Goal: Navigation & Orientation: Go to known website

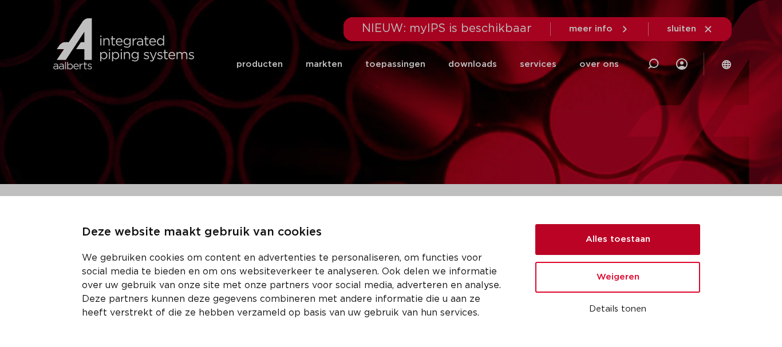
click at [657, 238] on button "Alles toestaan" at bounding box center [617, 239] width 165 height 31
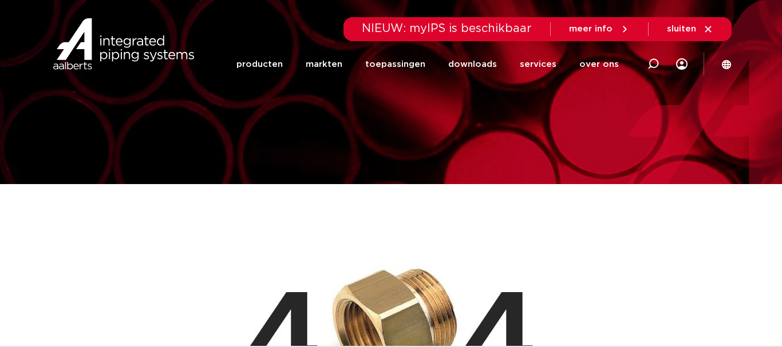
click at [739, 71] on section "Zoeken NIEUW: myIPS is beschikbaar meer info sluiten producten markten toepassi…" at bounding box center [391, 43] width 782 height 87
click at [723, 63] on icon at bounding box center [726, 64] width 9 height 9
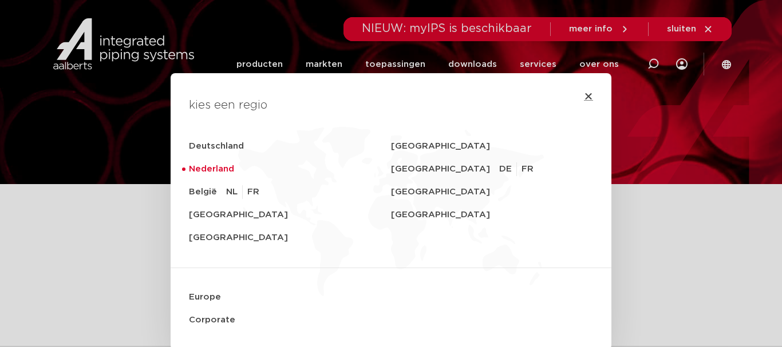
click at [588, 92] on icon "Close" at bounding box center [588, 96] width 9 height 9
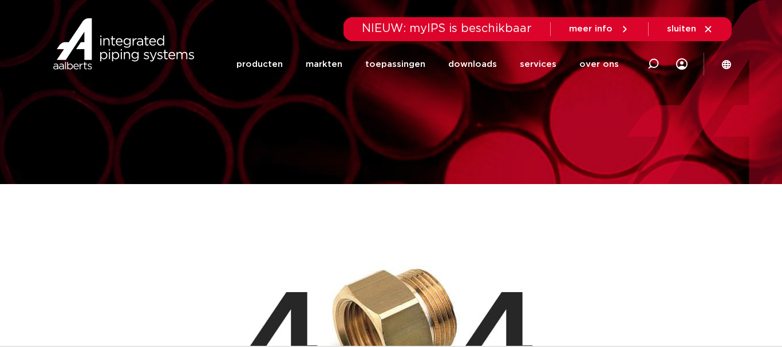
click at [673, 62] on div at bounding box center [653, 64] width 46 height 47
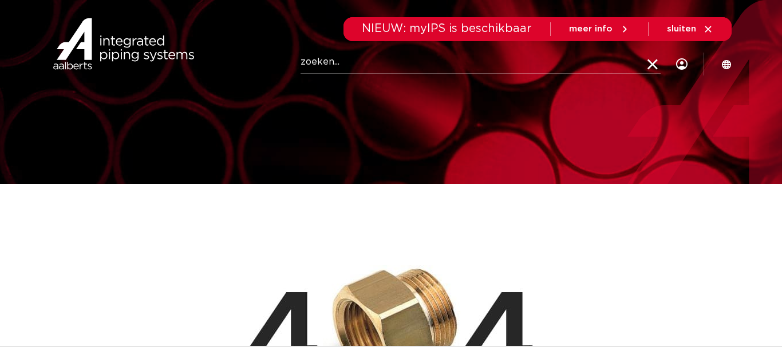
click at [653, 71] on icon at bounding box center [653, 65] width 16 height 16
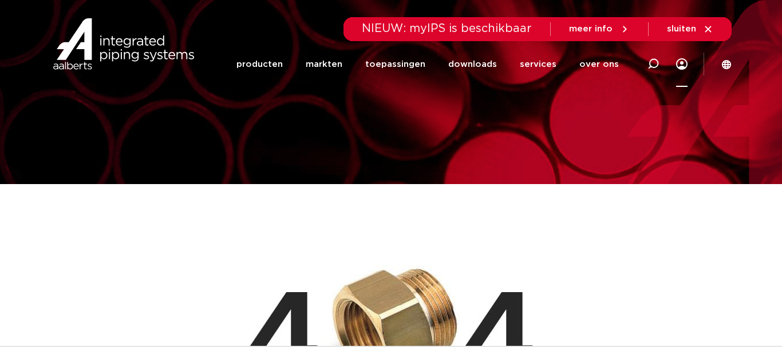
click at [680, 65] on icon at bounding box center [681, 63] width 11 height 11
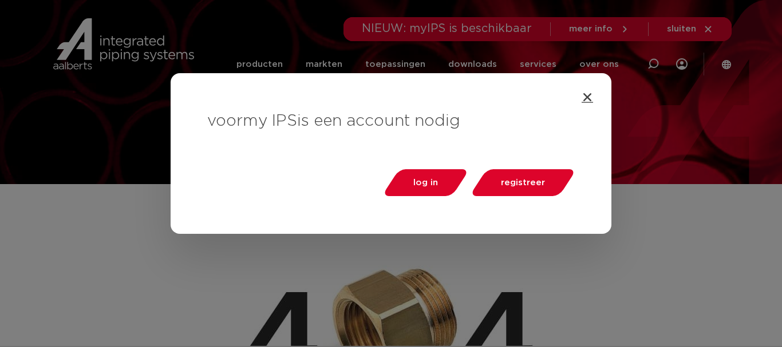
click at [584, 94] on icon "Close" at bounding box center [587, 97] width 11 height 11
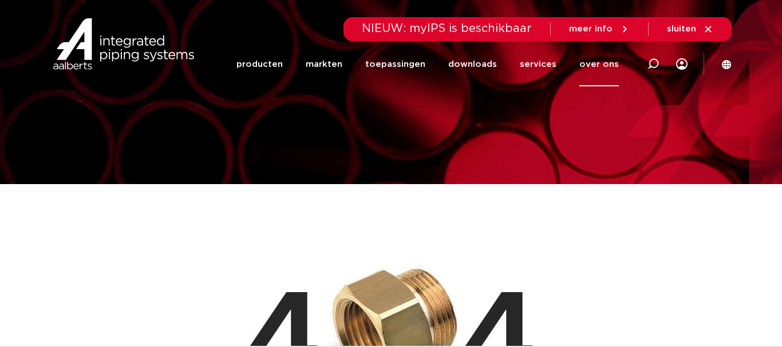
click at [610, 58] on link "over ons" at bounding box center [598, 64] width 39 height 44
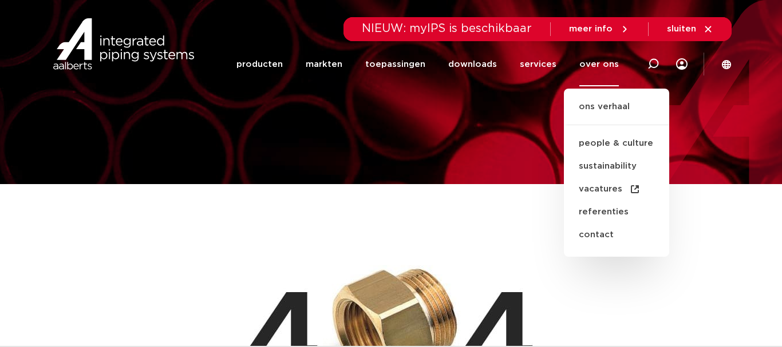
click at [709, 26] on icon at bounding box center [708, 29] width 10 height 10
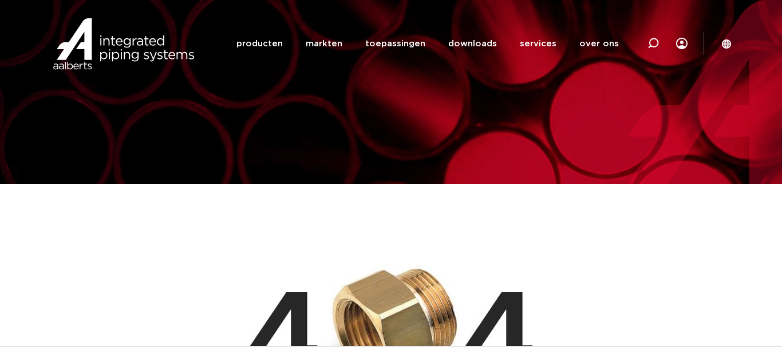
click at [728, 41] on icon at bounding box center [726, 44] width 10 height 10
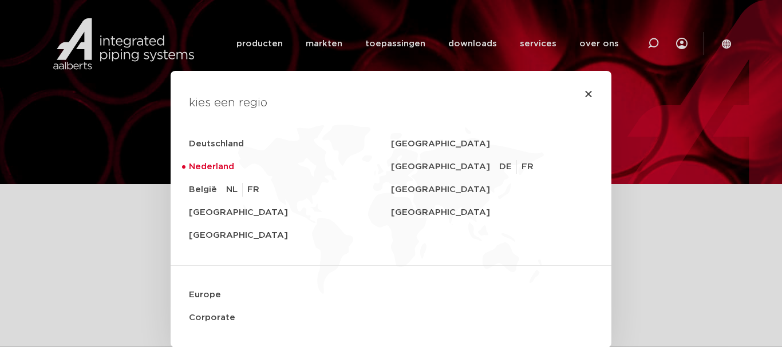
scroll to position [3, 0]
click at [590, 95] on icon "Close" at bounding box center [588, 93] width 9 height 9
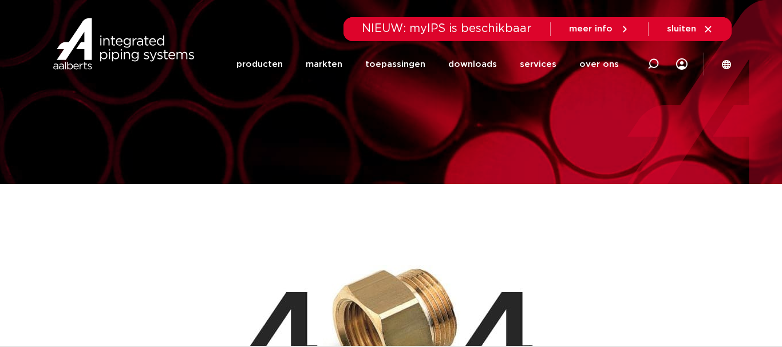
click at [712, 27] on icon at bounding box center [708, 29] width 10 height 10
click at [621, 26] on icon at bounding box center [624, 29] width 10 height 10
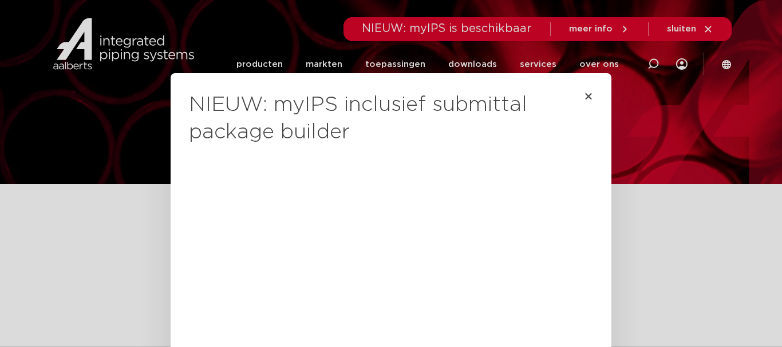
click at [622, 26] on div "NIEUW: myIPS inclusief submittal package builder Maak jouw projecten moeiteloos…" at bounding box center [391, 173] width 782 height 347
click at [592, 93] on icon "Close" at bounding box center [588, 96] width 9 height 9
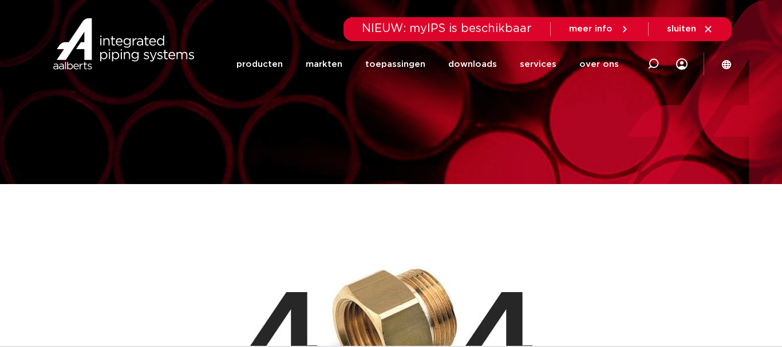
click at [705, 28] on icon at bounding box center [708, 29] width 10 height 10
click at [700, 30] on span "sluiten" at bounding box center [690, 29] width 46 height 10
